Goal: Use online tool/utility: Utilize a website feature to perform a specific function

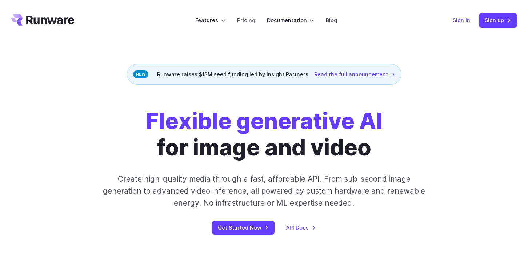
click at [461, 18] on link "Sign in" at bounding box center [460, 20] width 17 height 8
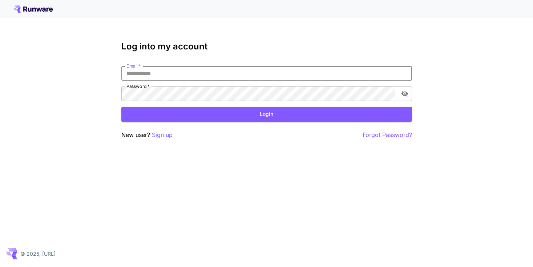
click at [248, 70] on input "Email   *" at bounding box center [266, 73] width 291 height 15
type input "**********"
click button "Login" at bounding box center [266, 114] width 291 height 15
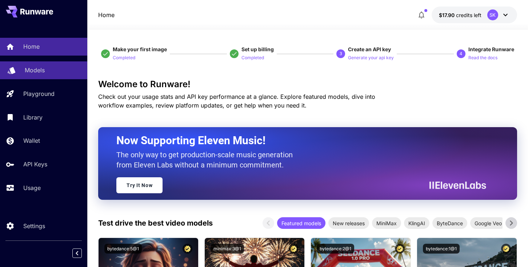
click at [46, 70] on div "Models" at bounding box center [53, 70] width 57 height 9
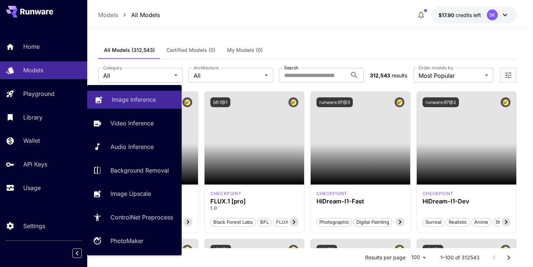
click at [102, 96] on icon at bounding box center [98, 97] width 9 height 9
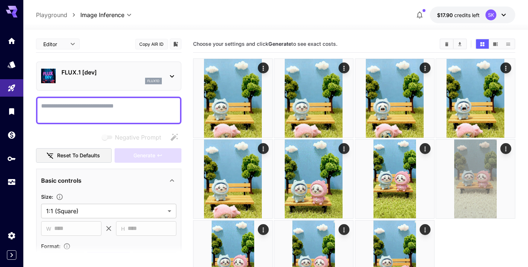
click at [169, 73] on icon at bounding box center [171, 76] width 9 height 9
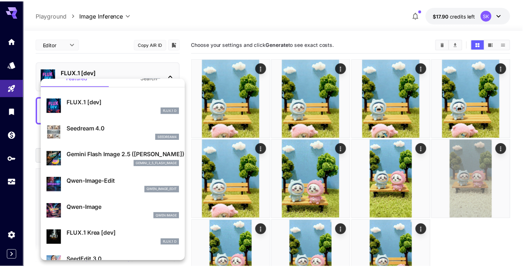
scroll to position [12, 0]
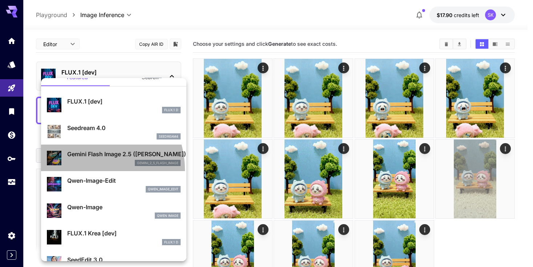
click at [90, 170] on li "Gemini Flash Image 2.5 (Nano Banana) gemini_2_5_flash_image" at bounding box center [113, 158] width 145 height 27
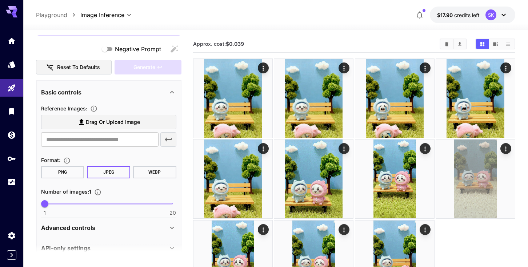
scroll to position [111, 0]
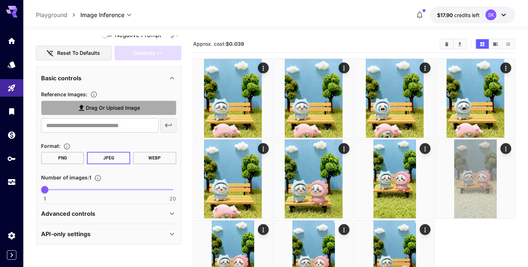
click at [96, 111] on span "Drag or upload image" at bounding box center [113, 108] width 54 height 9
click at [0, 0] on input "Drag or upload image" at bounding box center [0, 0] width 0 height 0
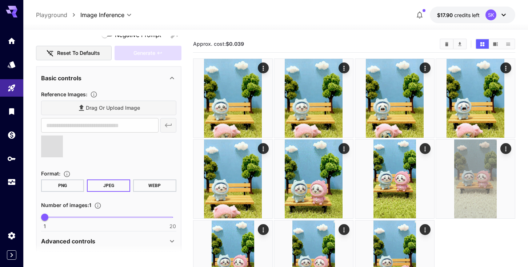
type input "**********"
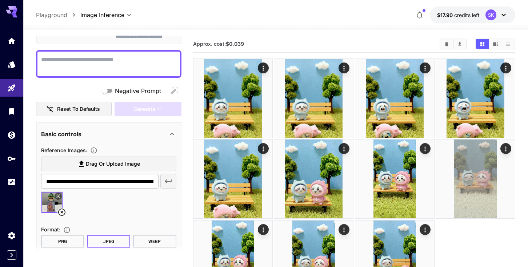
scroll to position [0, 0]
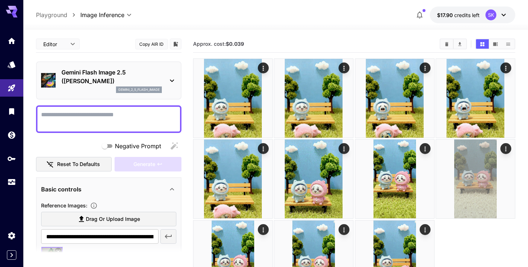
click at [88, 110] on textarea "Negative Prompt" at bounding box center [108, 118] width 135 height 17
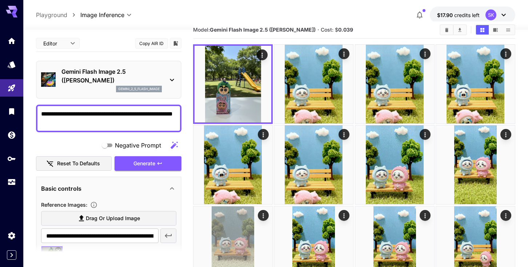
type textarea "**********"
click at [171, 83] on icon at bounding box center [171, 80] width 9 height 9
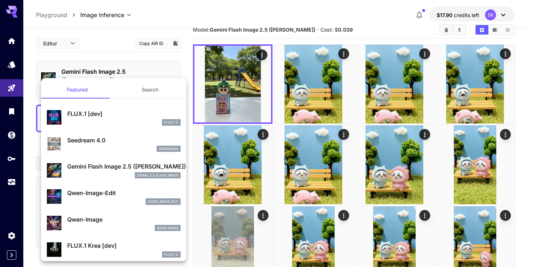
click at [92, 114] on p "FLUX.1 [dev]" at bounding box center [123, 113] width 113 height 9
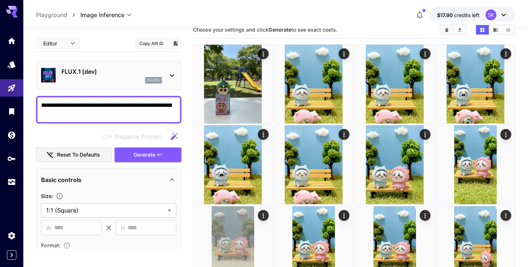
click at [83, 67] on p "FLUX.1 [dev]" at bounding box center [111, 71] width 100 height 9
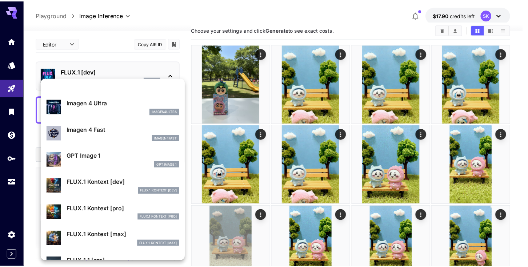
scroll to position [425, 0]
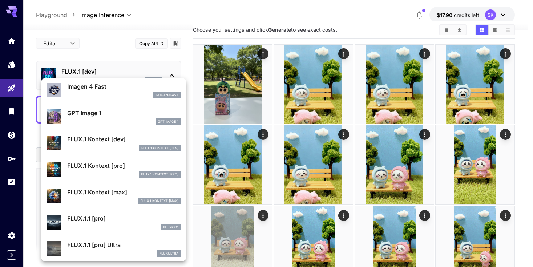
click at [95, 173] on div "FLUX.1 Kontext [pro]" at bounding box center [123, 174] width 113 height 7
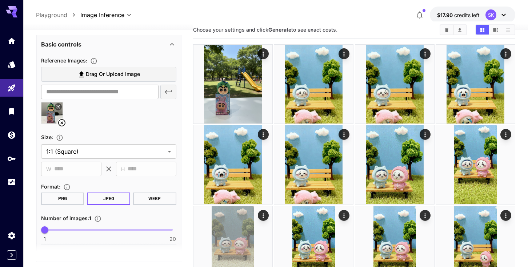
scroll to position [287, 0]
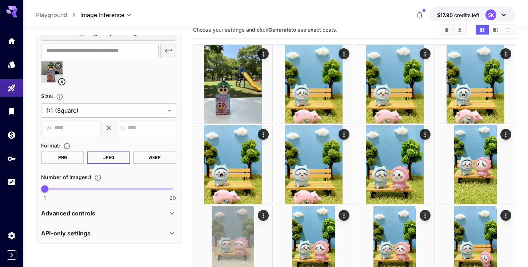
click at [70, 210] on p "Advanced controls" at bounding box center [68, 213] width 54 height 9
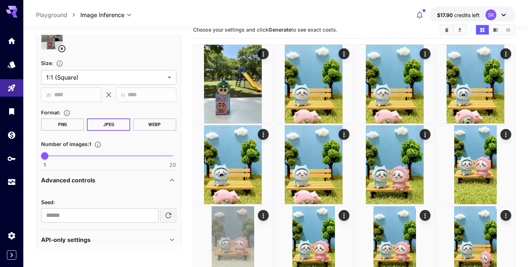
click at [83, 185] on div "Advanced controls" at bounding box center [108, 179] width 135 height 17
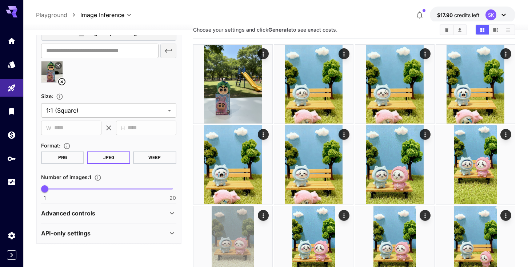
click at [95, 232] on div "API-only settings" at bounding box center [104, 233] width 126 height 9
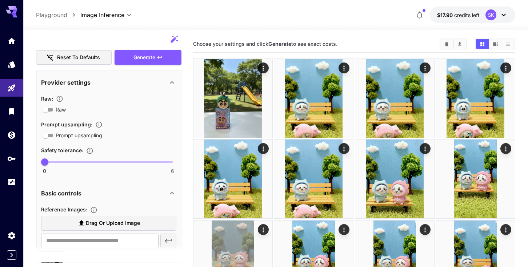
scroll to position [0, 0]
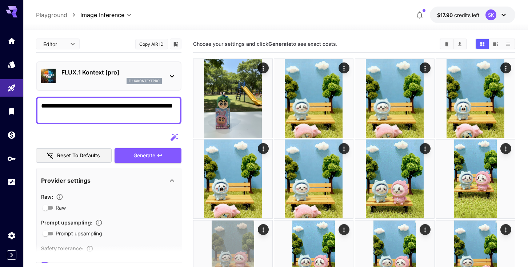
click at [145, 80] on p "fluxkontextpro" at bounding box center [144, 80] width 31 height 5
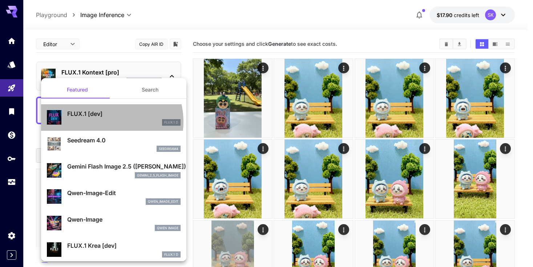
click at [106, 122] on div "FLUX.1 D" at bounding box center [123, 122] width 113 height 7
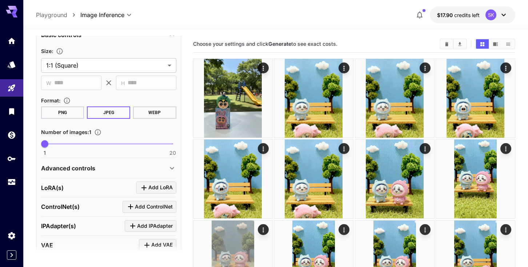
scroll to position [143, 0]
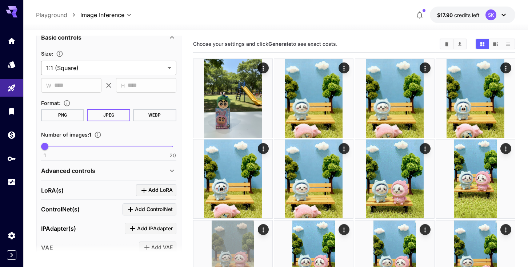
click at [87, 69] on body "**********" at bounding box center [264, 162] width 528 height 324
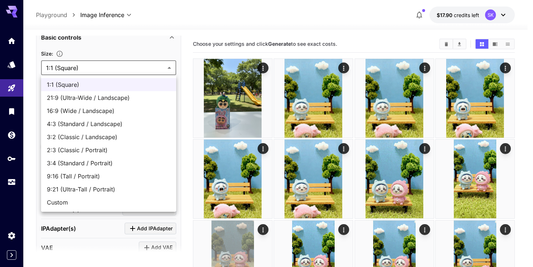
click at [85, 173] on span "9:16 (Tall / Portrait)" at bounding box center [109, 176] width 124 height 9
type input "**********"
type input "***"
type input "****"
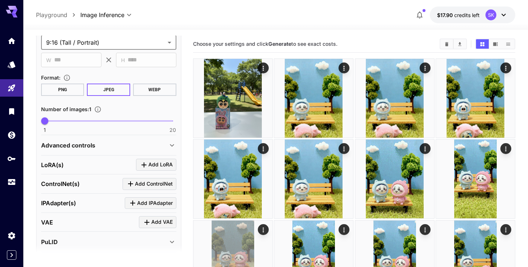
scroll to position [169, 0]
click at [125, 151] on div "Advanced controls" at bounding box center [108, 144] width 135 height 17
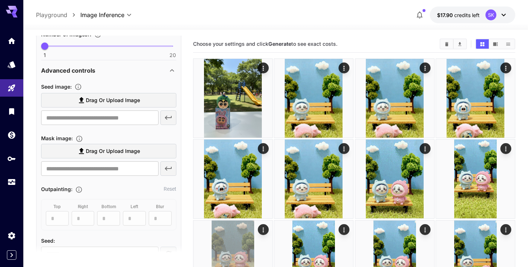
scroll to position [244, 0]
click at [106, 151] on span "Drag or upload image" at bounding box center [113, 150] width 54 height 9
click at [0, 0] on input "Drag or upload image" at bounding box center [0, 0] width 0 height 0
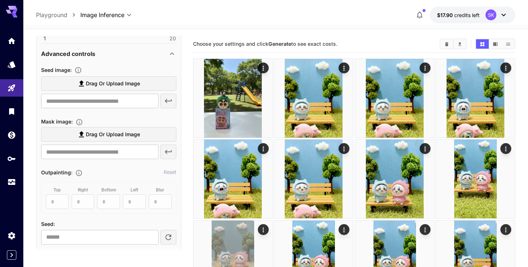
scroll to position [236, 0]
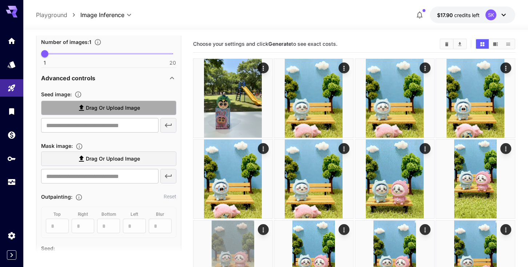
click at [104, 112] on span "Drag or upload image" at bounding box center [113, 108] width 54 height 9
click at [0, 0] on input "Drag or upload image" at bounding box center [0, 0] width 0 height 0
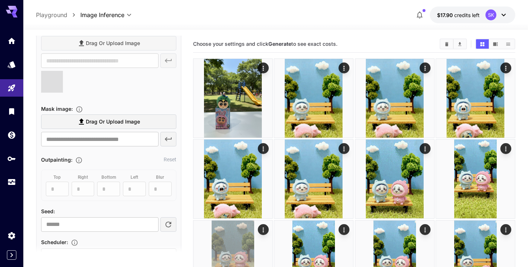
scroll to position [306, 0]
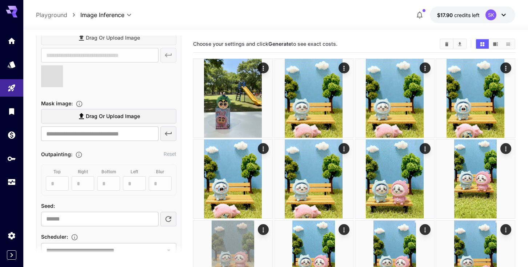
type input "**********"
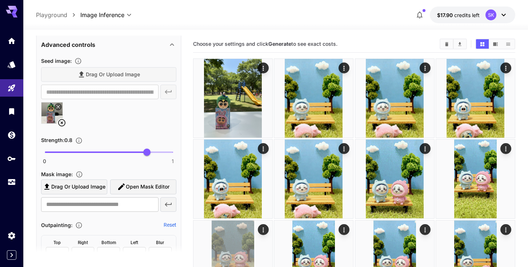
scroll to position [266, 0]
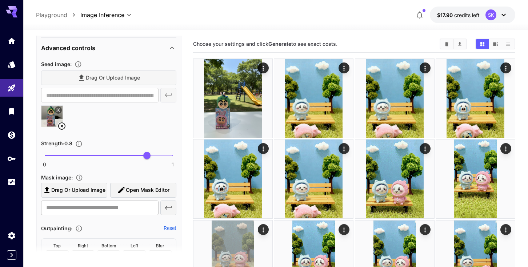
click at [149, 189] on span "Open Mask Editor" at bounding box center [148, 190] width 44 height 9
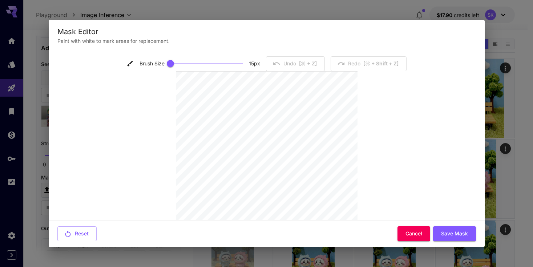
click at [409, 223] on div "Reset Cancel Save Mask" at bounding box center [267, 233] width 436 height 27
click at [409, 226] on button "Cancel" at bounding box center [413, 233] width 33 height 15
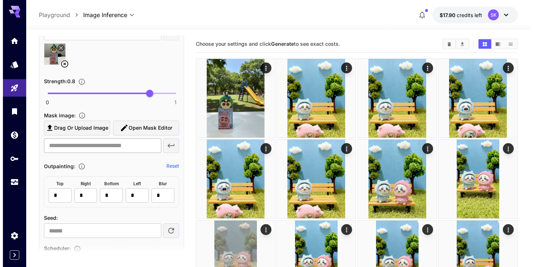
scroll to position [319, 0]
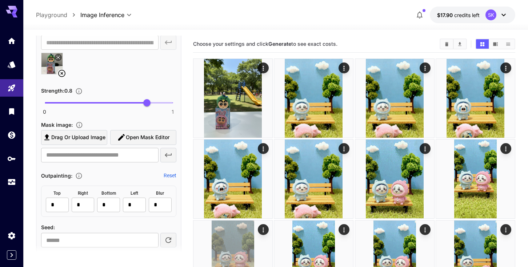
click at [134, 137] on span "Open Mask Editor" at bounding box center [148, 137] width 44 height 9
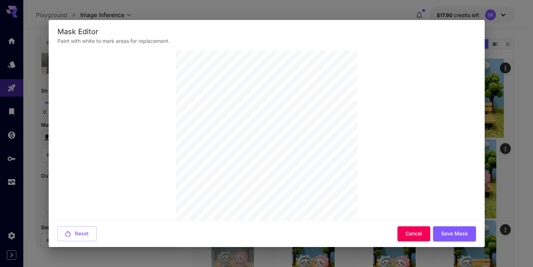
scroll to position [0, 0]
click at [219, 62] on span at bounding box center [206, 63] width 73 height 11
type input "**"
click at [233, 62] on span at bounding box center [206, 63] width 73 height 11
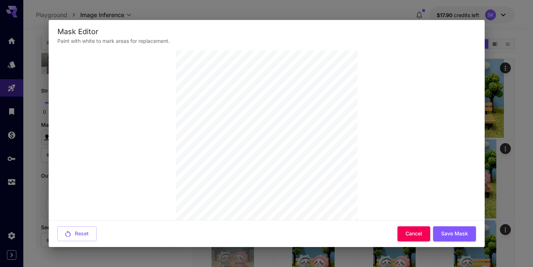
click at [296, 221] on div "Mask Editor Paint with white to mark areas for replacement. Brush Size 47 px Un…" at bounding box center [267, 133] width 436 height 227
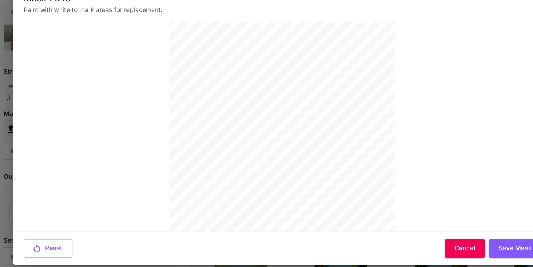
scroll to position [71, 0]
click at [454, 235] on button "Save Mask" at bounding box center [454, 233] width 43 height 15
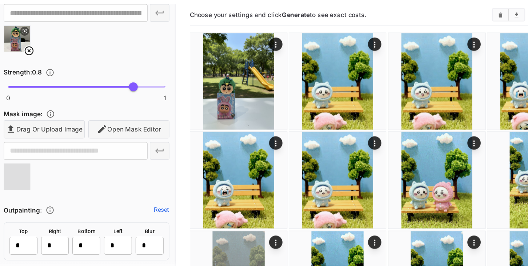
scroll to position [0, 0]
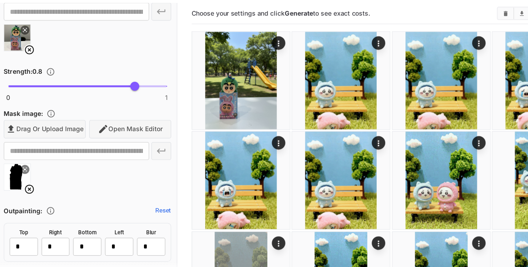
type input "**********"
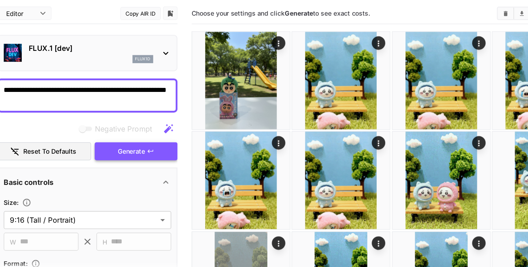
click at [157, 157] on icon "button" at bounding box center [160, 156] width 6 height 6
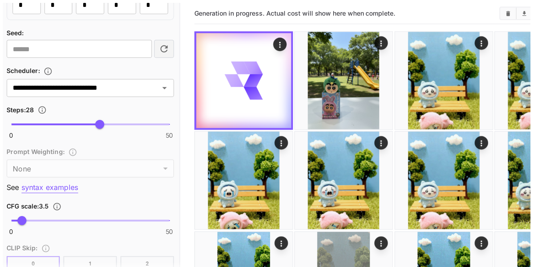
scroll to position [558, 0]
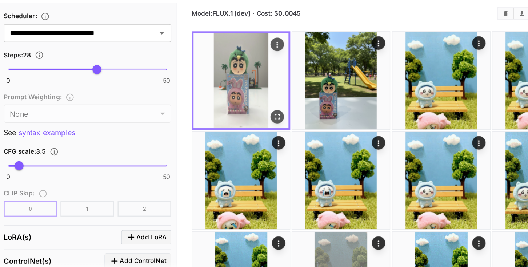
click at [262, 125] on icon "Open in fullscreen" at bounding box center [261, 127] width 7 height 7
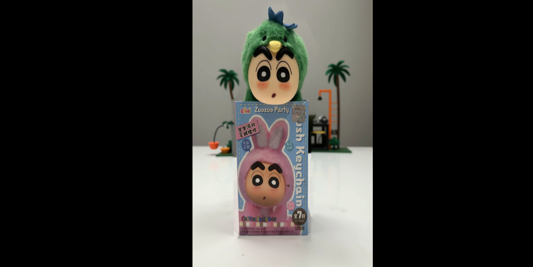
click at [122, 120] on div at bounding box center [266, 133] width 533 height 267
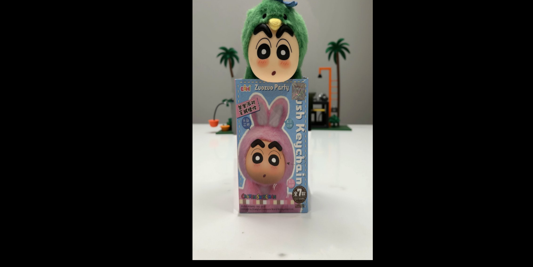
scroll to position [0, 0]
